Goal: Find specific page/section: Find specific page/section

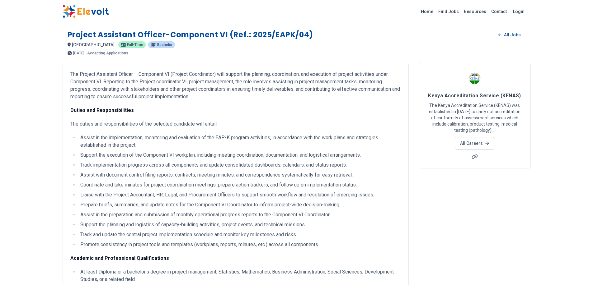
click at [497, 11] on link "Contact" at bounding box center [498, 12] width 21 height 10
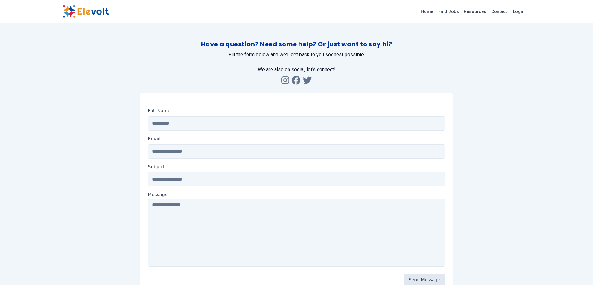
click at [495, 14] on link "Contact" at bounding box center [498, 12] width 21 height 10
click at [431, 13] on link "Home" at bounding box center [426, 12] width 17 height 10
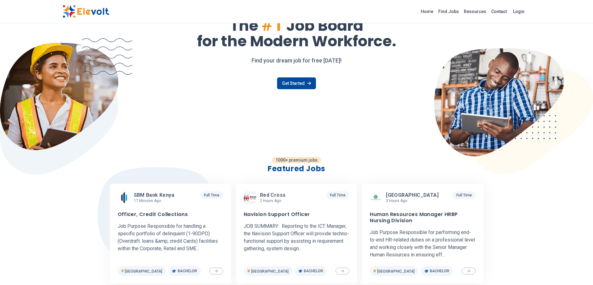
scroll to position [49, 0]
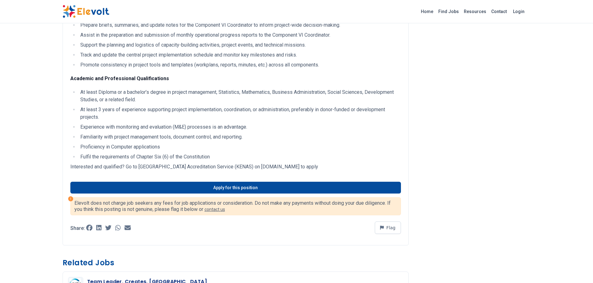
scroll to position [180, 0]
